Goal: Task Accomplishment & Management: Manage account settings

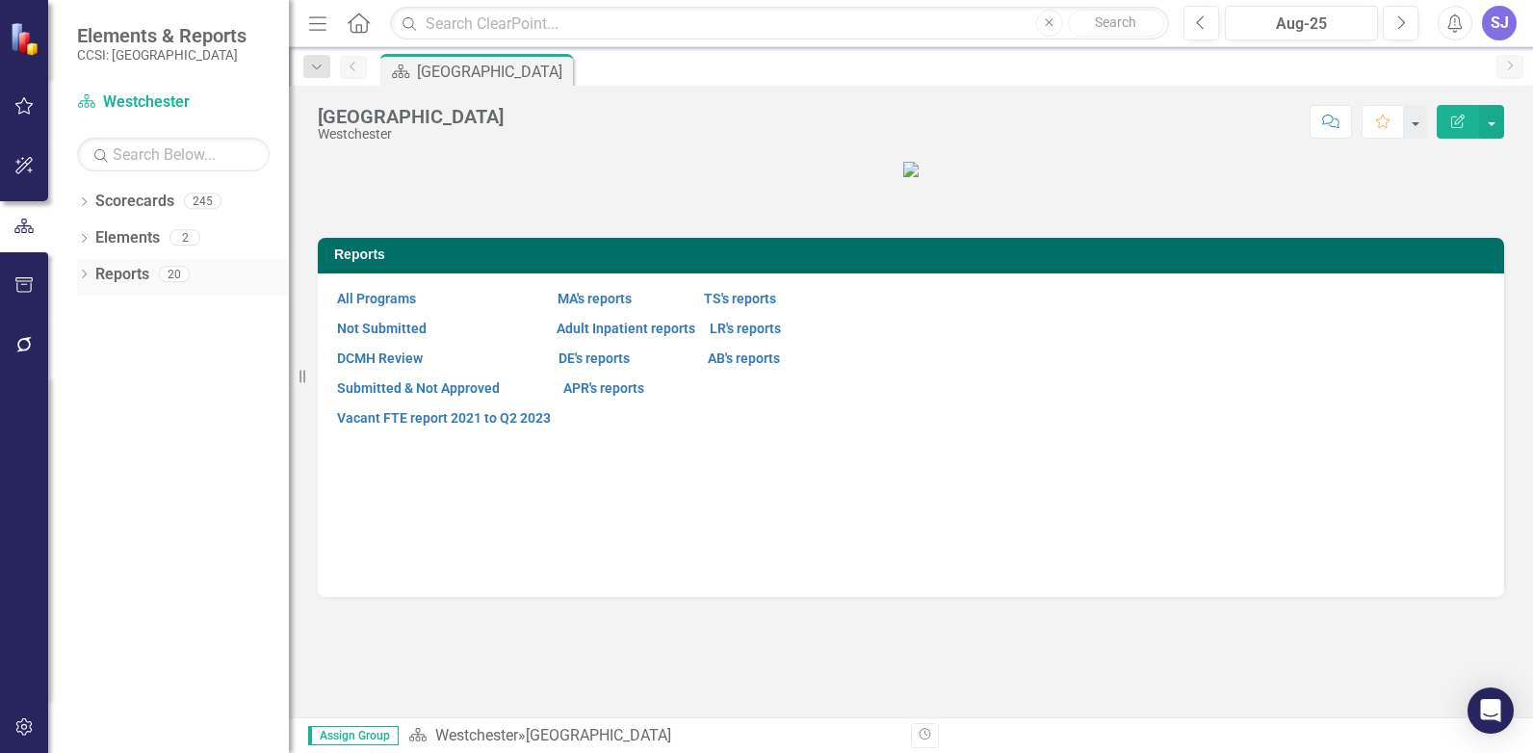
click at [83, 275] on icon "Dropdown" at bounding box center [83, 276] width 13 height 11
click at [161, 344] on div "[GEOGRAPHIC_DATA]" at bounding box center [195, 341] width 187 height 17
click at [381, 306] on link "All Programs" at bounding box center [376, 298] width 79 height 15
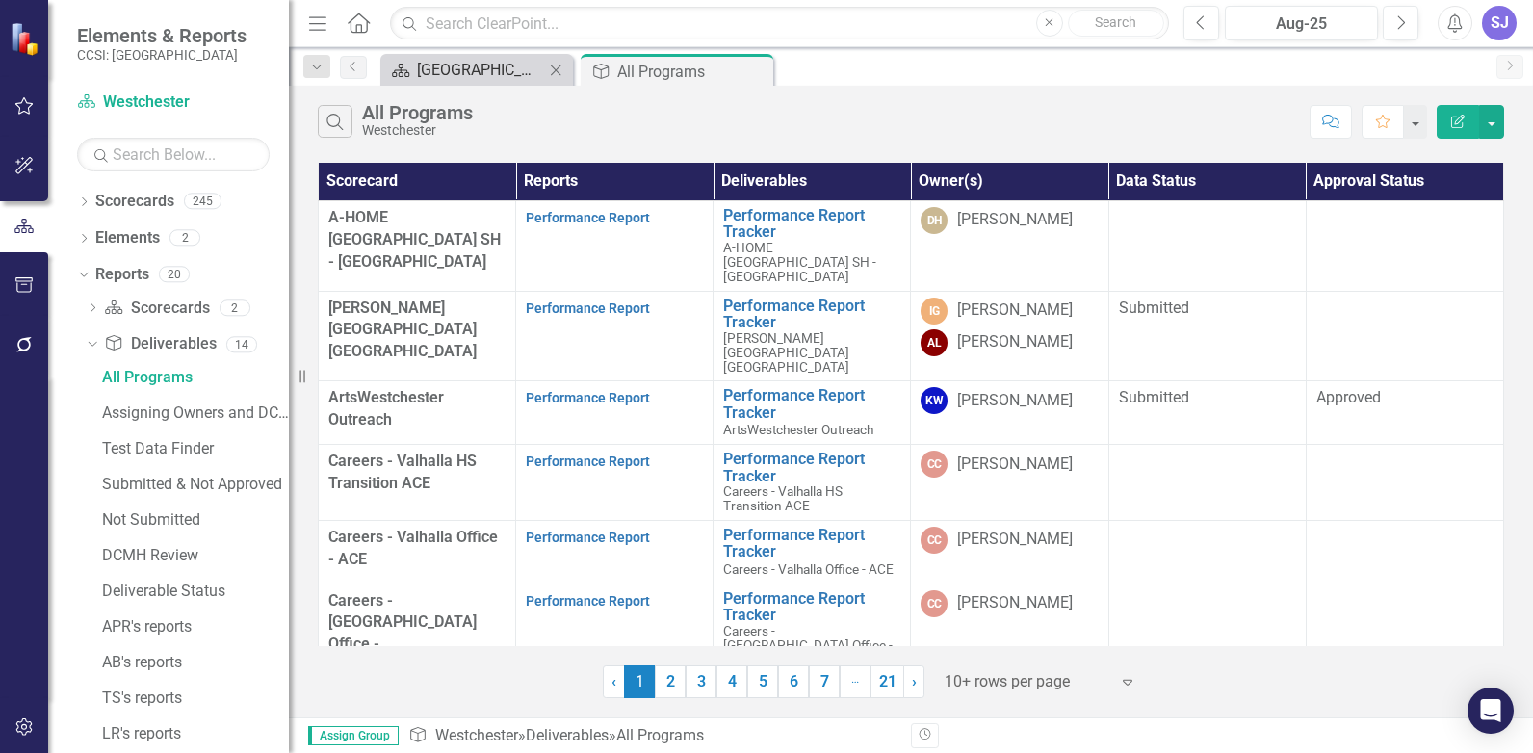
click at [460, 68] on div "[GEOGRAPHIC_DATA]" at bounding box center [480, 70] width 127 height 24
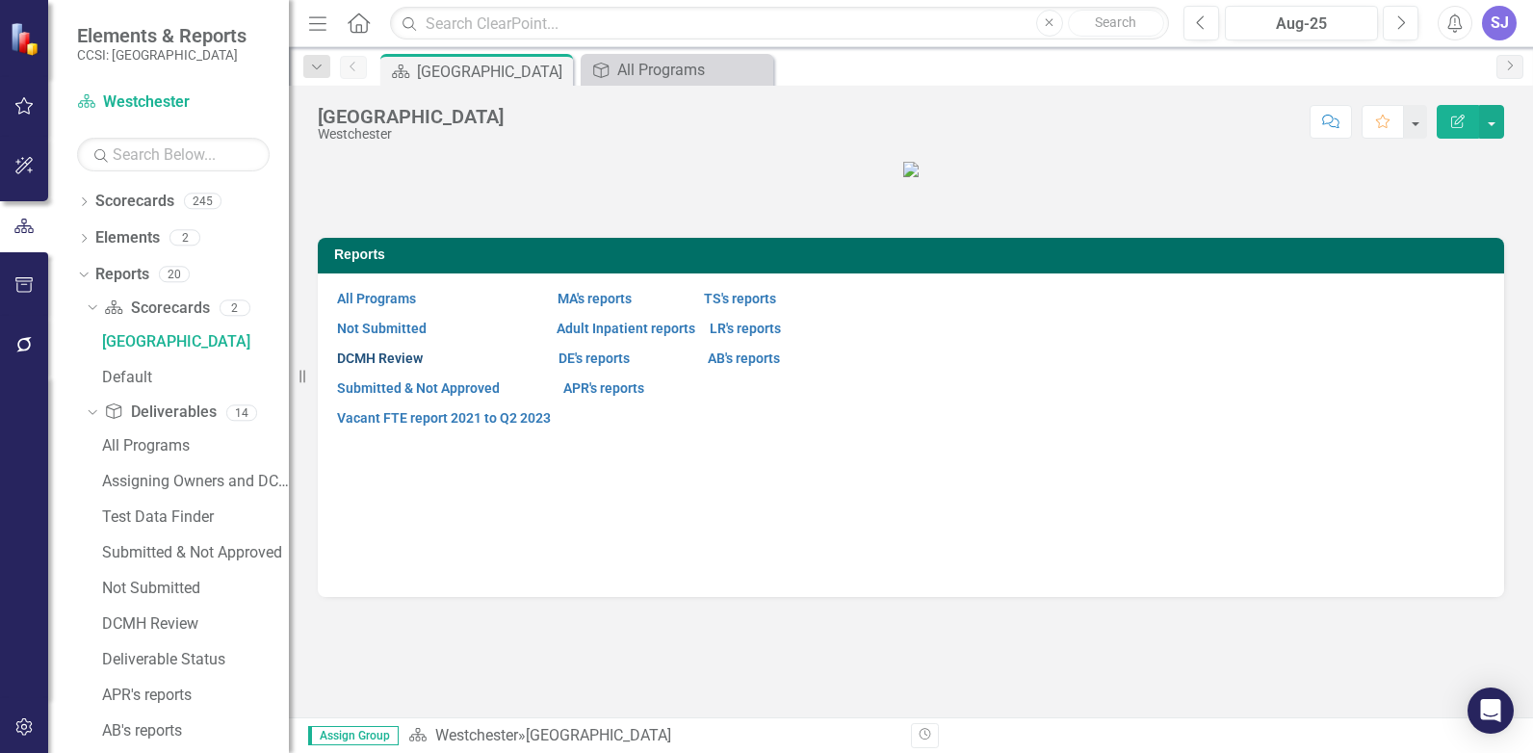
click at [392, 366] on link "DCMH Review" at bounding box center [380, 357] width 86 height 15
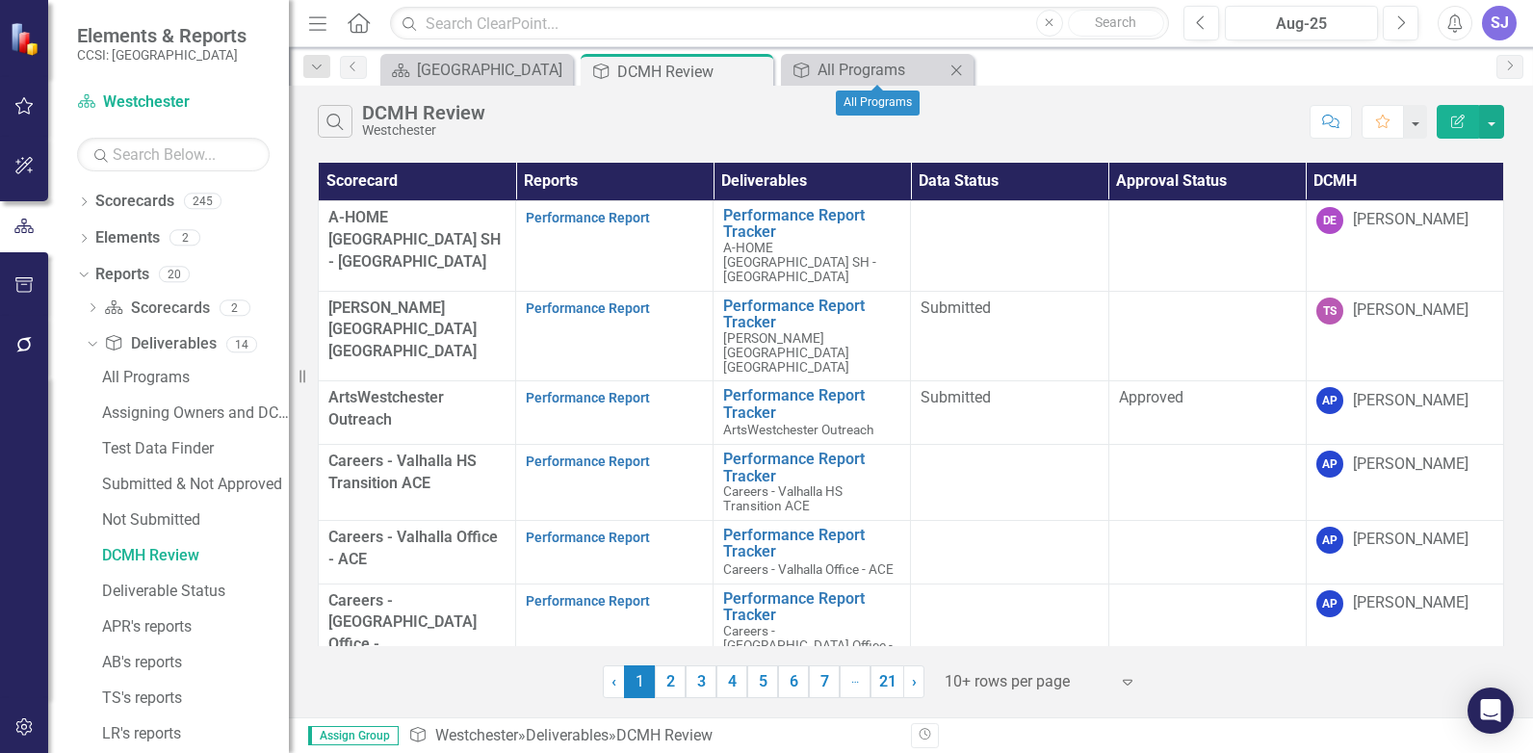
click at [954, 72] on icon at bounding box center [956, 70] width 11 height 11
click at [1501, 128] on button "button" at bounding box center [1491, 122] width 25 height 34
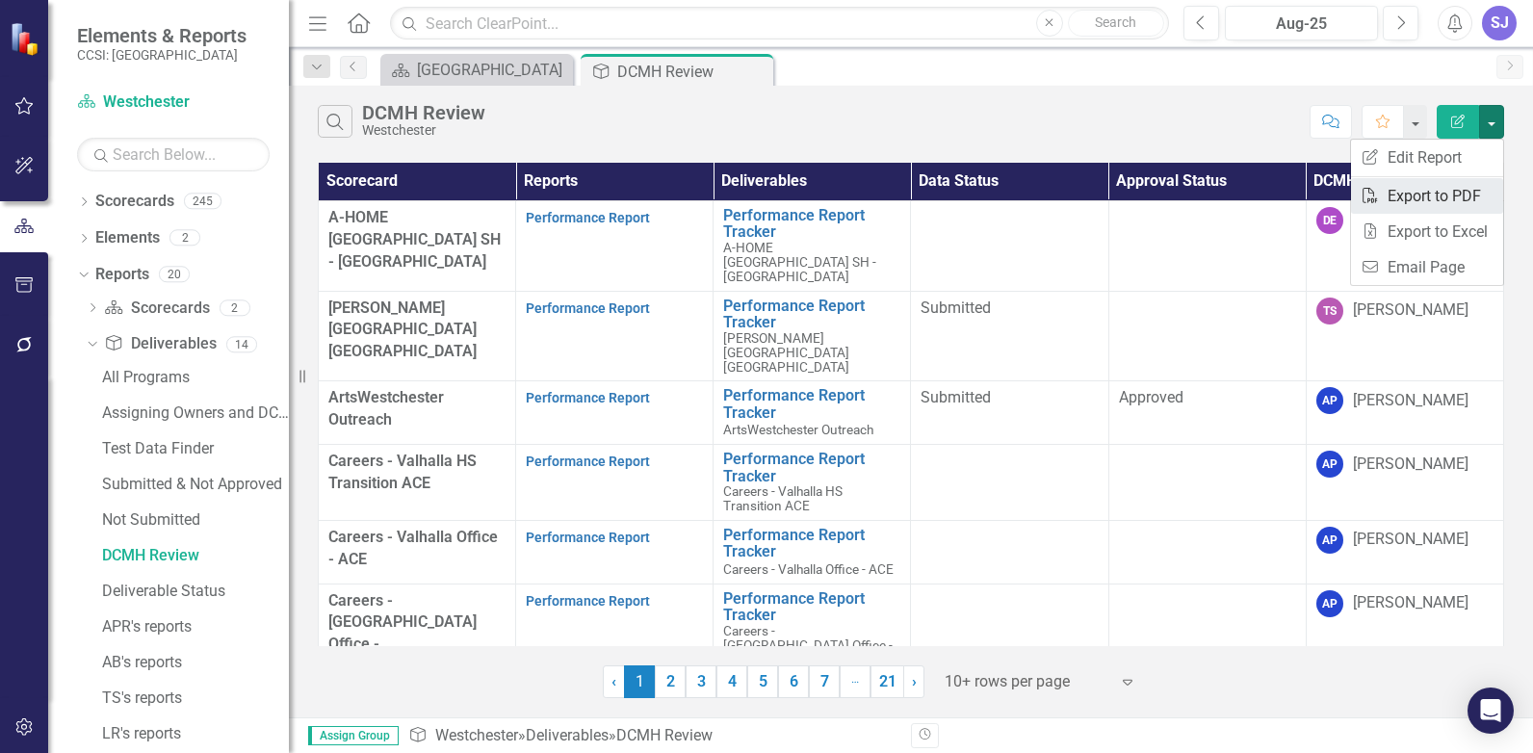
click at [1456, 190] on link "PDF Export to PDF" at bounding box center [1427, 196] width 152 height 36
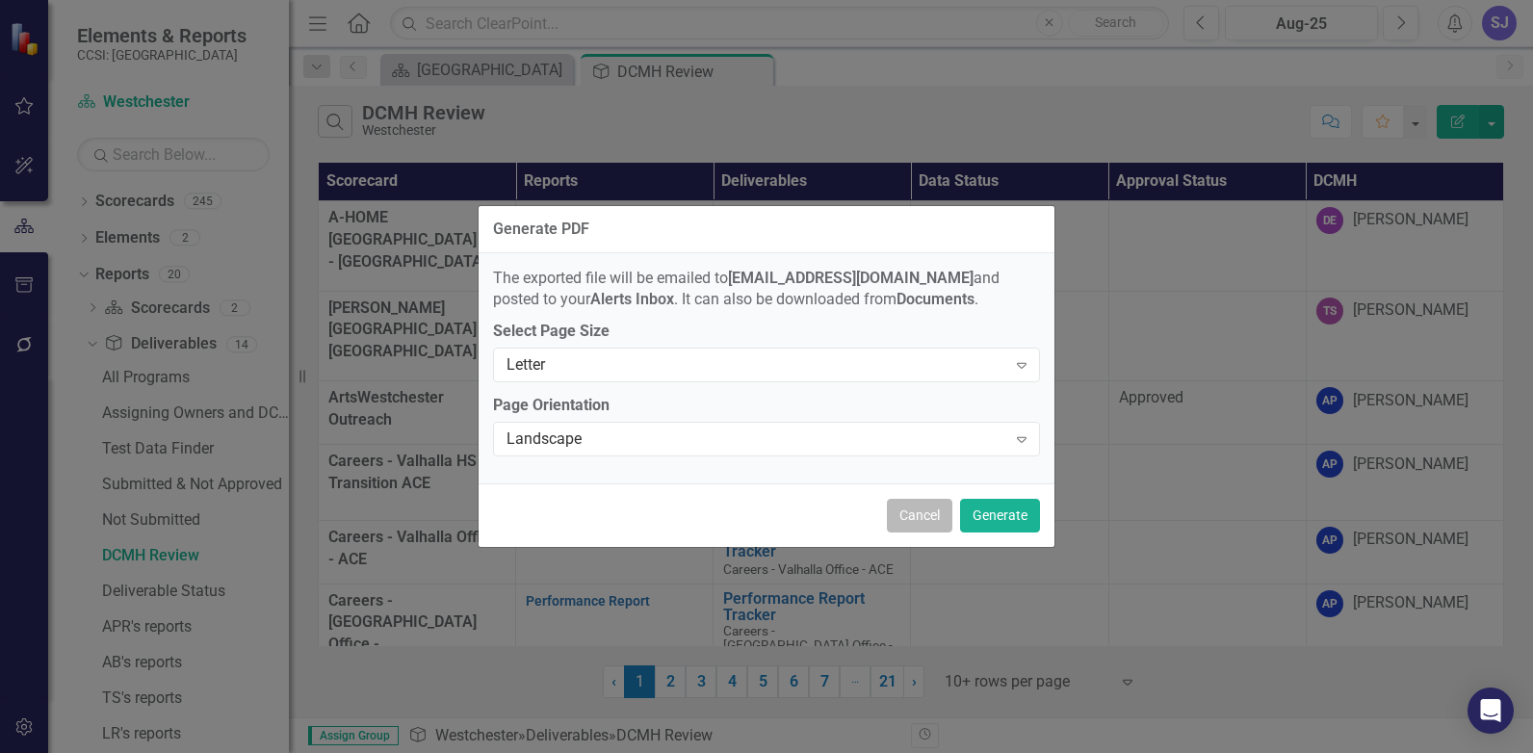
click at [935, 520] on button "Cancel" at bounding box center [919, 516] width 65 height 34
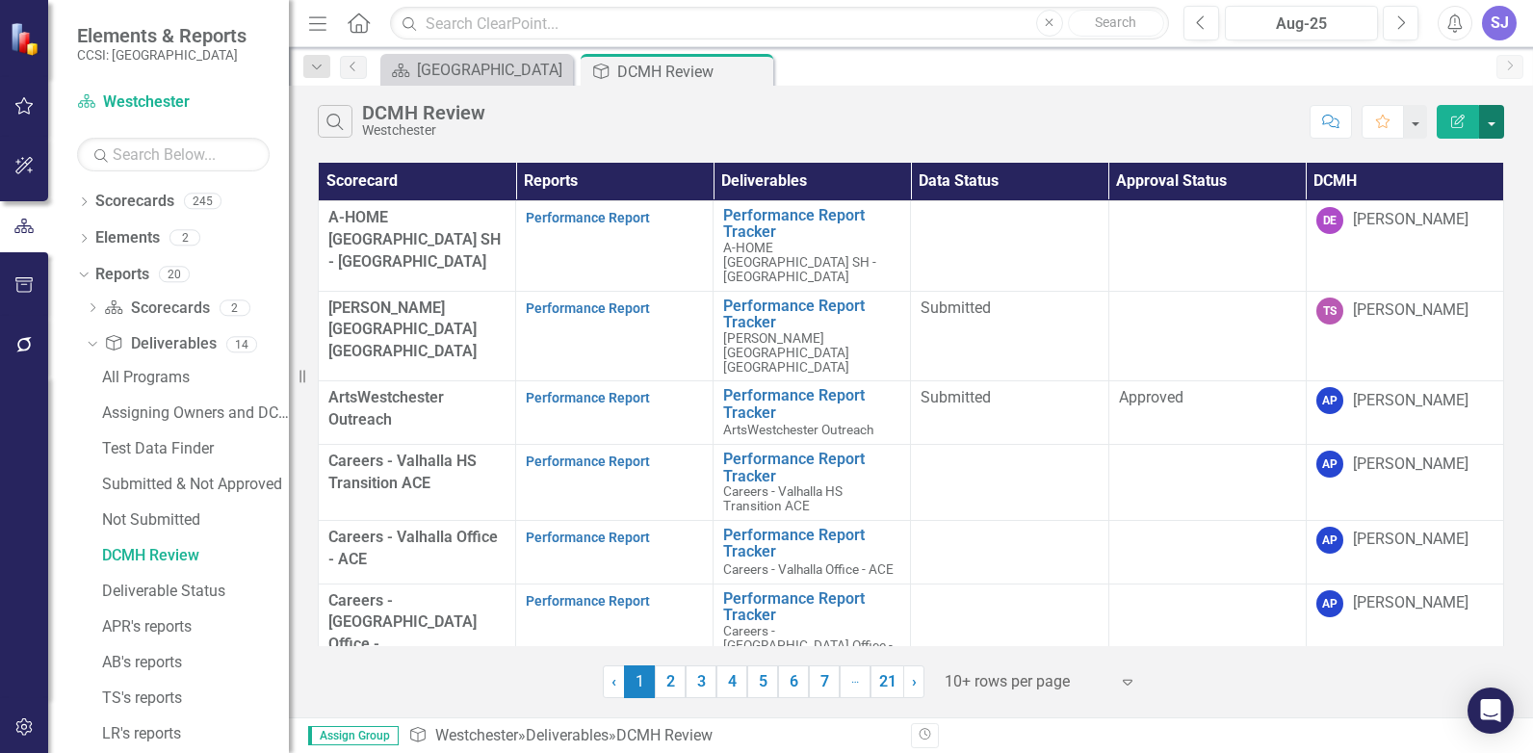
click at [1494, 129] on button "button" at bounding box center [1491, 122] width 25 height 34
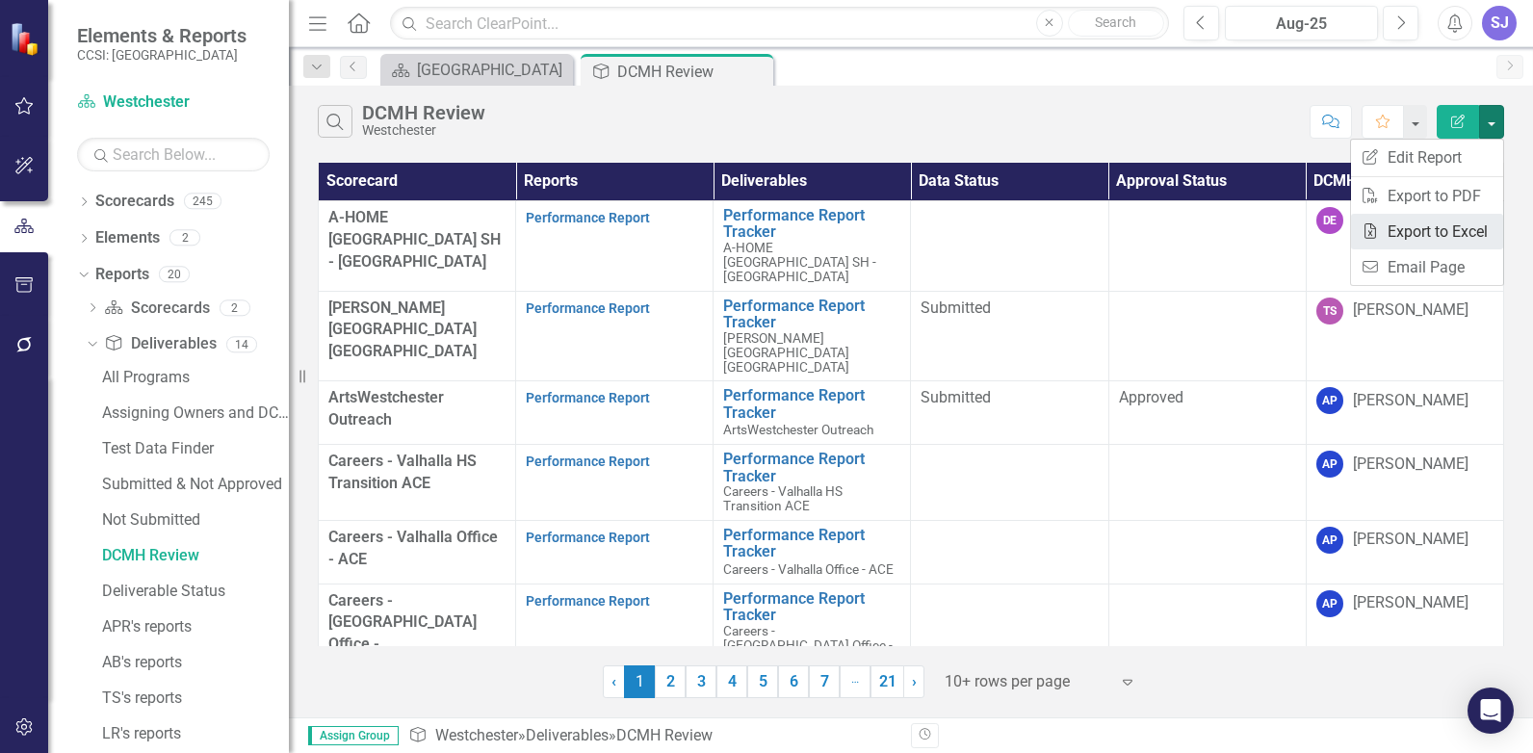
click at [1444, 234] on link "Excel Export to Excel" at bounding box center [1427, 232] width 152 height 36
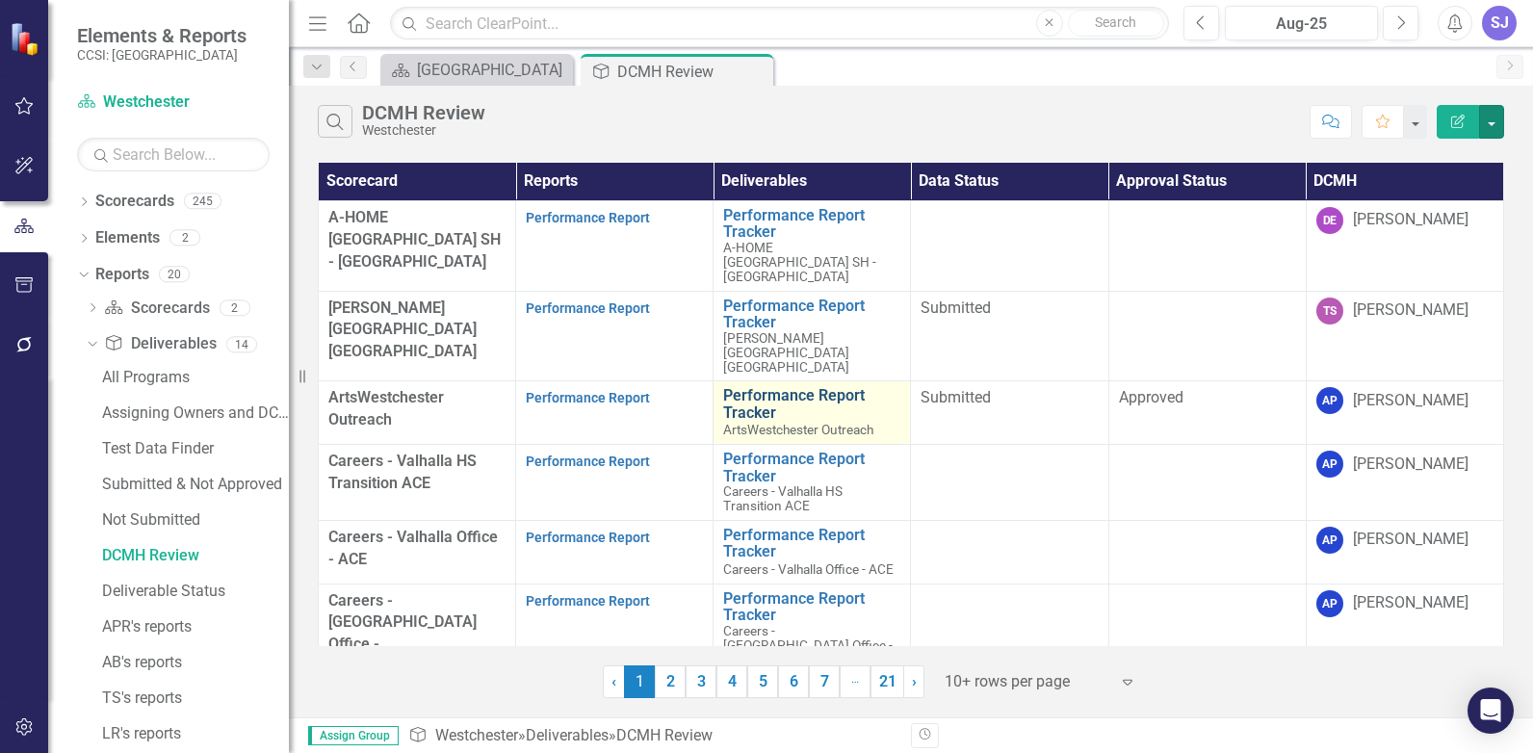
scroll to position [287, 0]
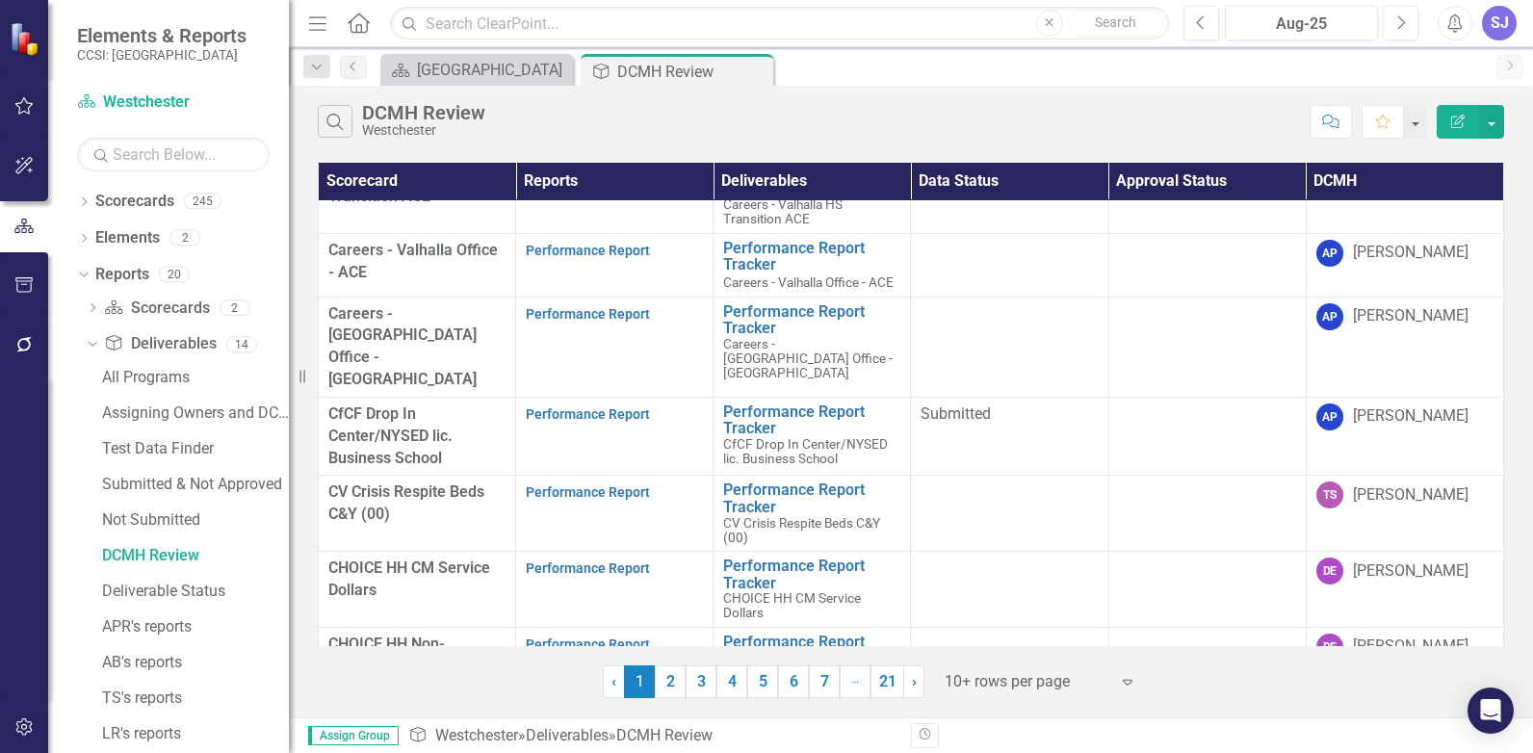
click at [1124, 684] on icon "Expand" at bounding box center [1127, 681] width 19 height 15
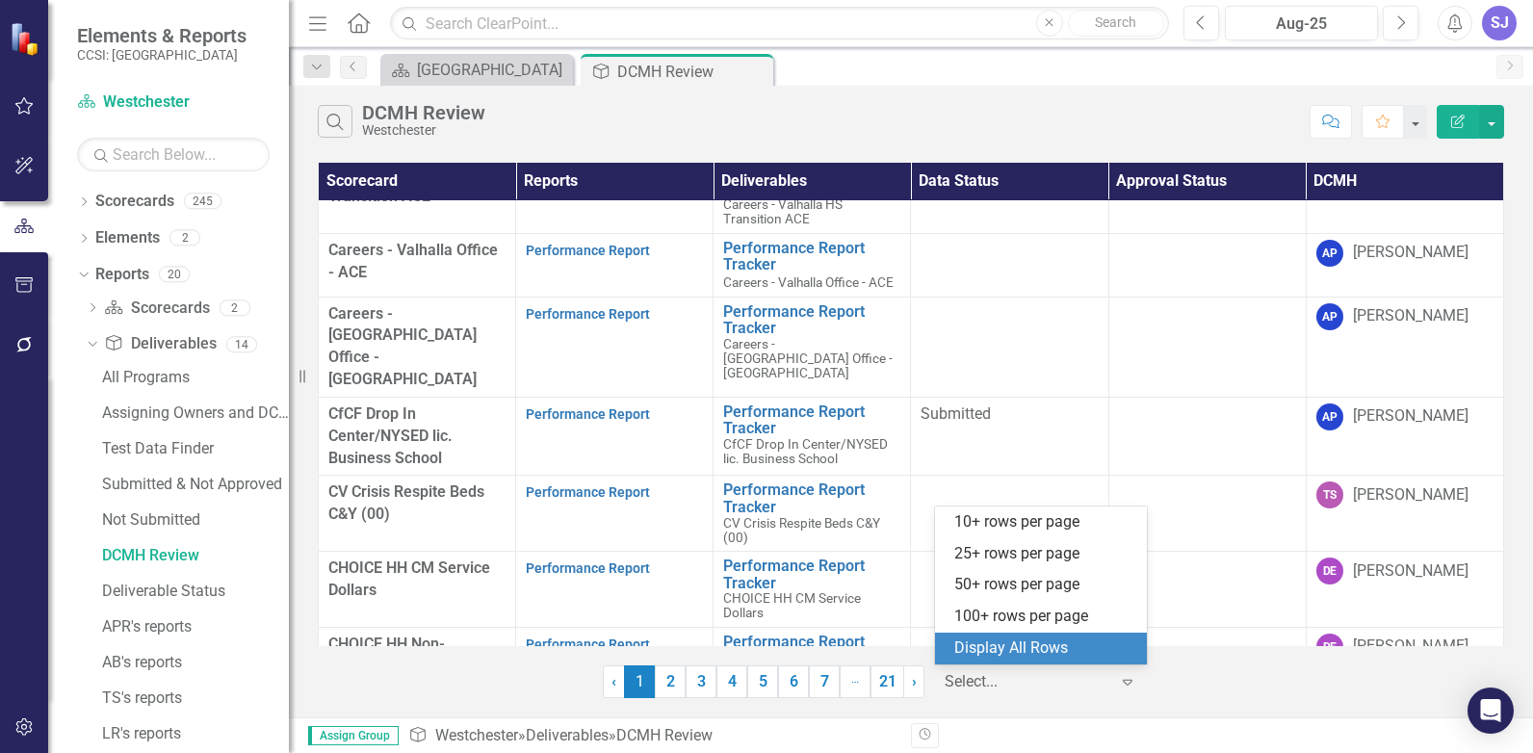
click at [1027, 654] on div "Display All Rows" at bounding box center [1044, 648] width 181 height 22
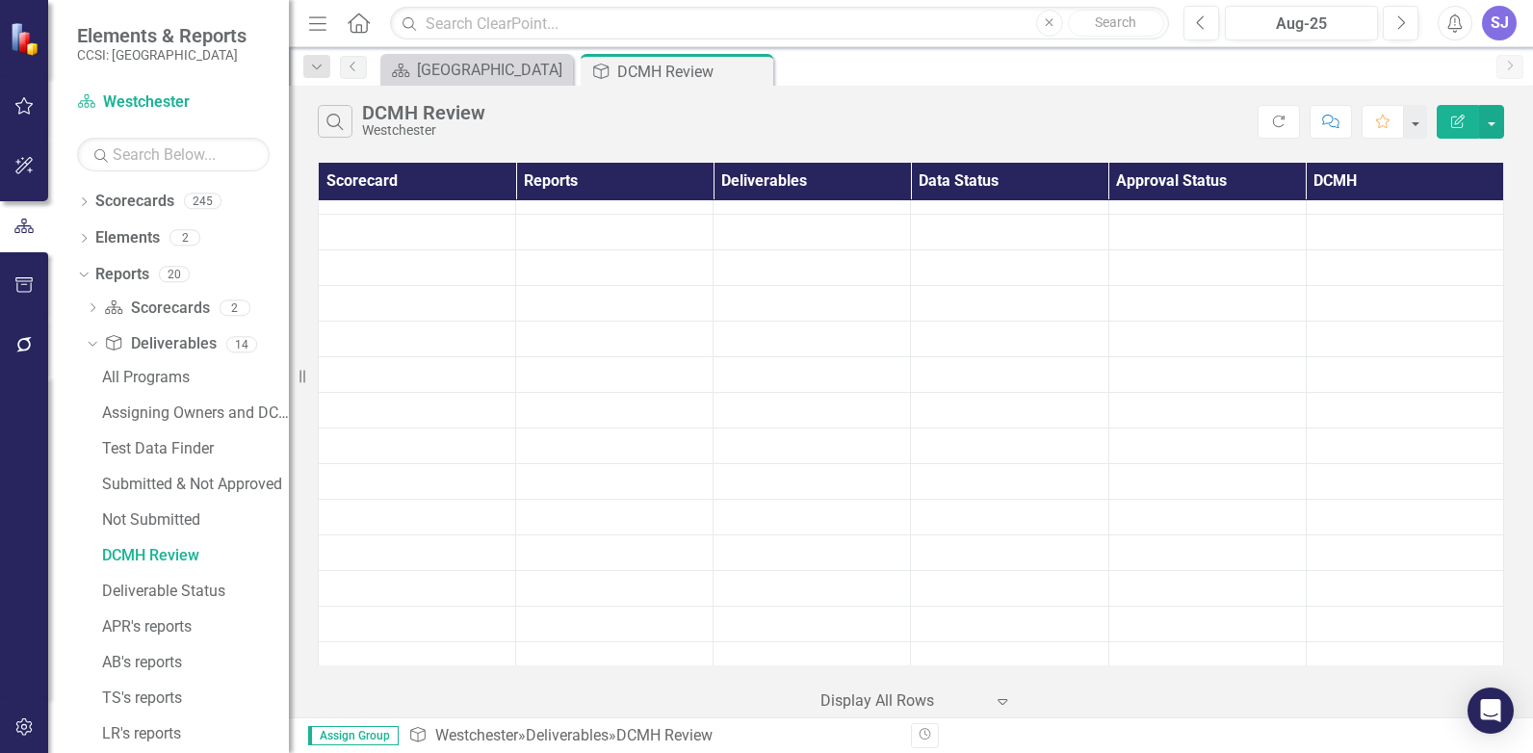
scroll to position [1919, 0]
click at [1506, 23] on div "SJ" at bounding box center [1499, 23] width 35 height 35
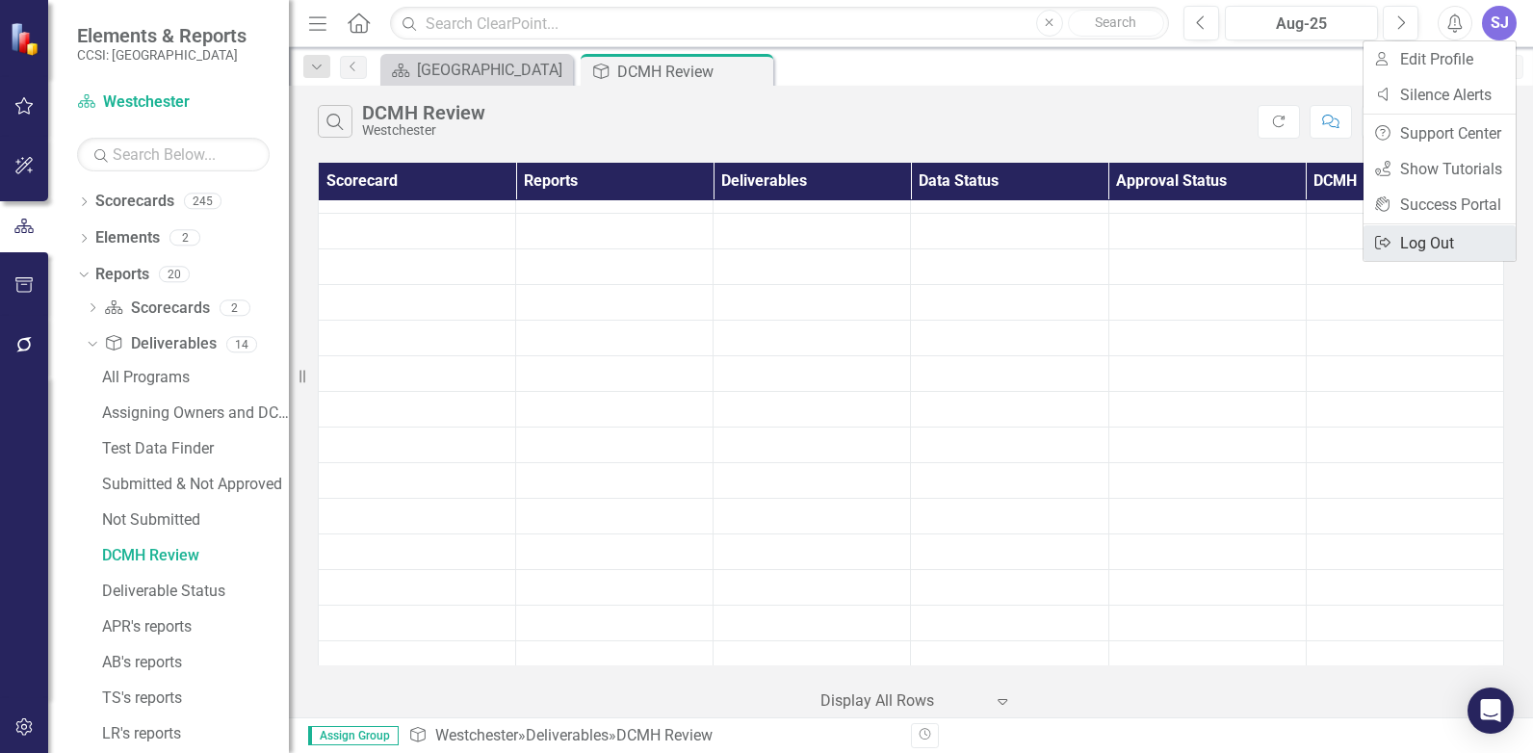
click at [1433, 249] on link "Logout Log Out" at bounding box center [1439, 243] width 152 height 36
